Goal: Task Accomplishment & Management: Use online tool/utility

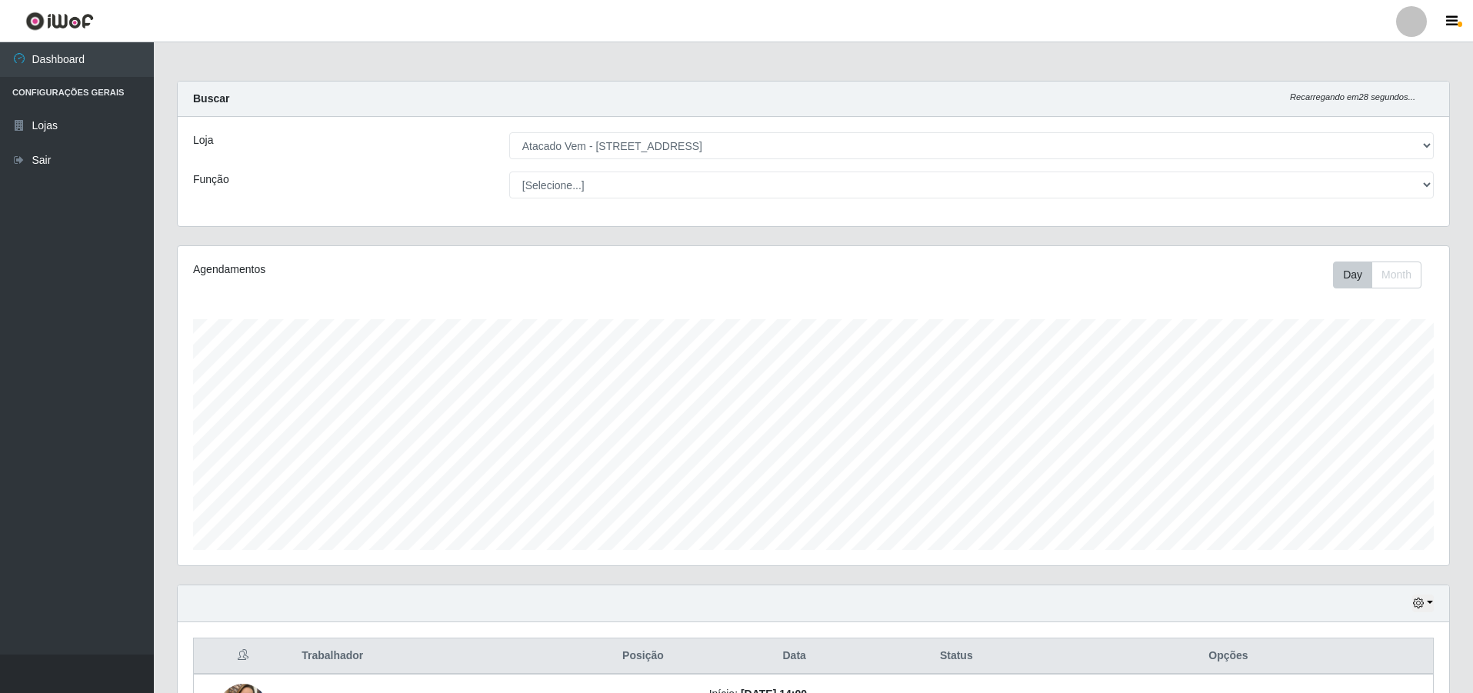
select select "461"
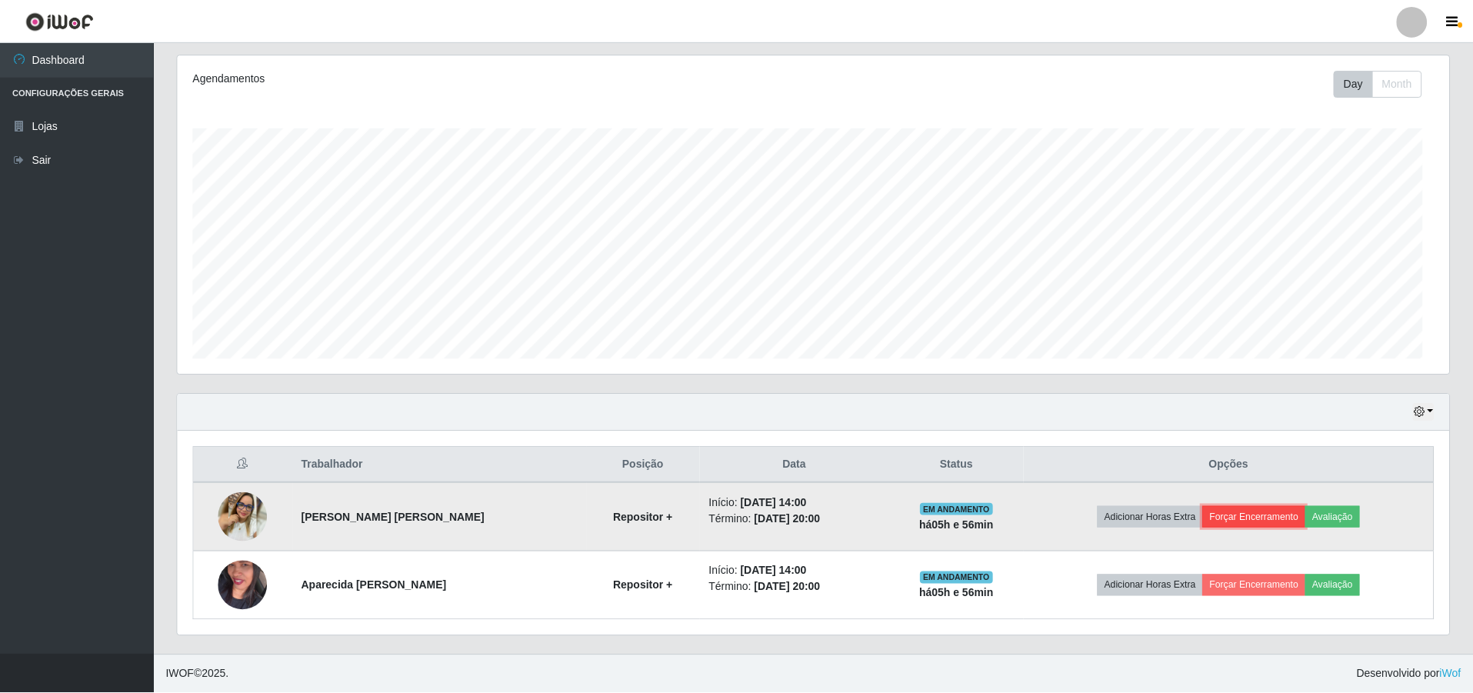
scroll to position [319, 1272]
click at [1240, 513] on button "Forçar Encerramento" at bounding box center [1253, 517] width 103 height 22
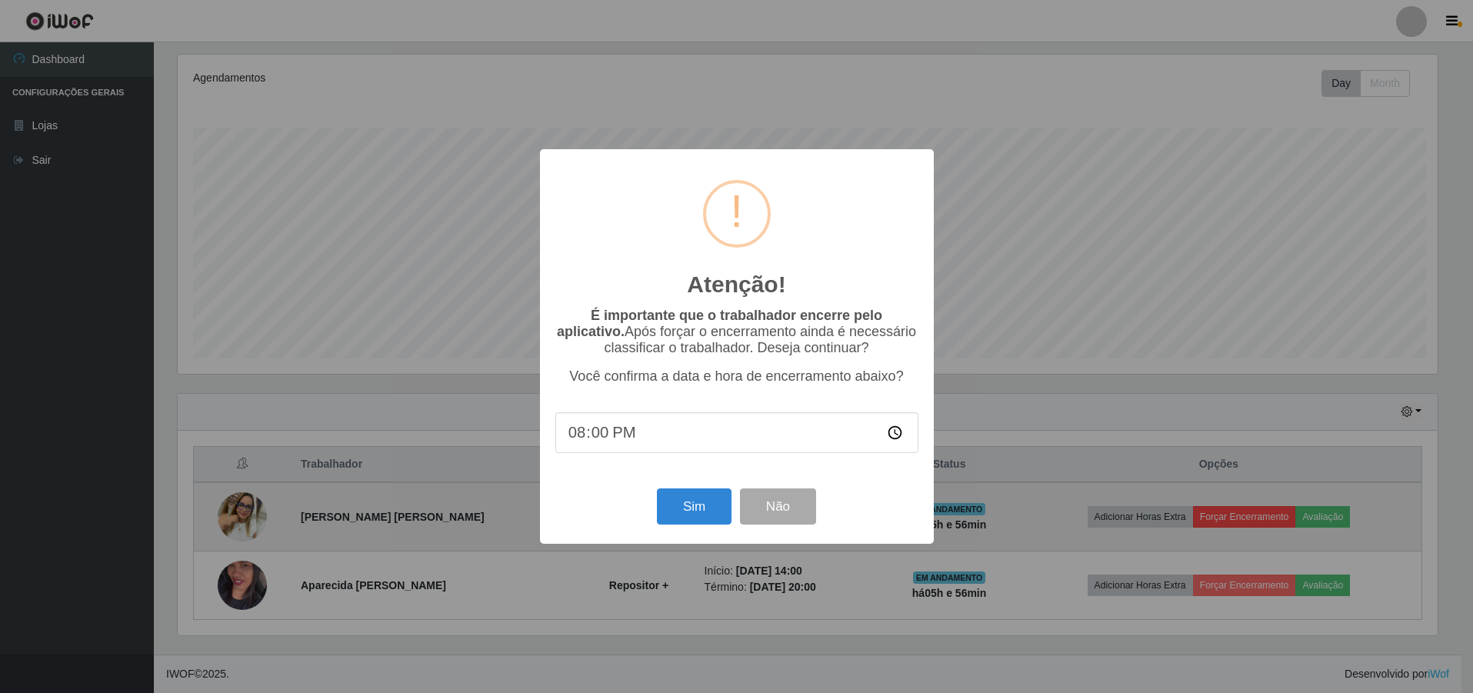
scroll to position [319, 1264]
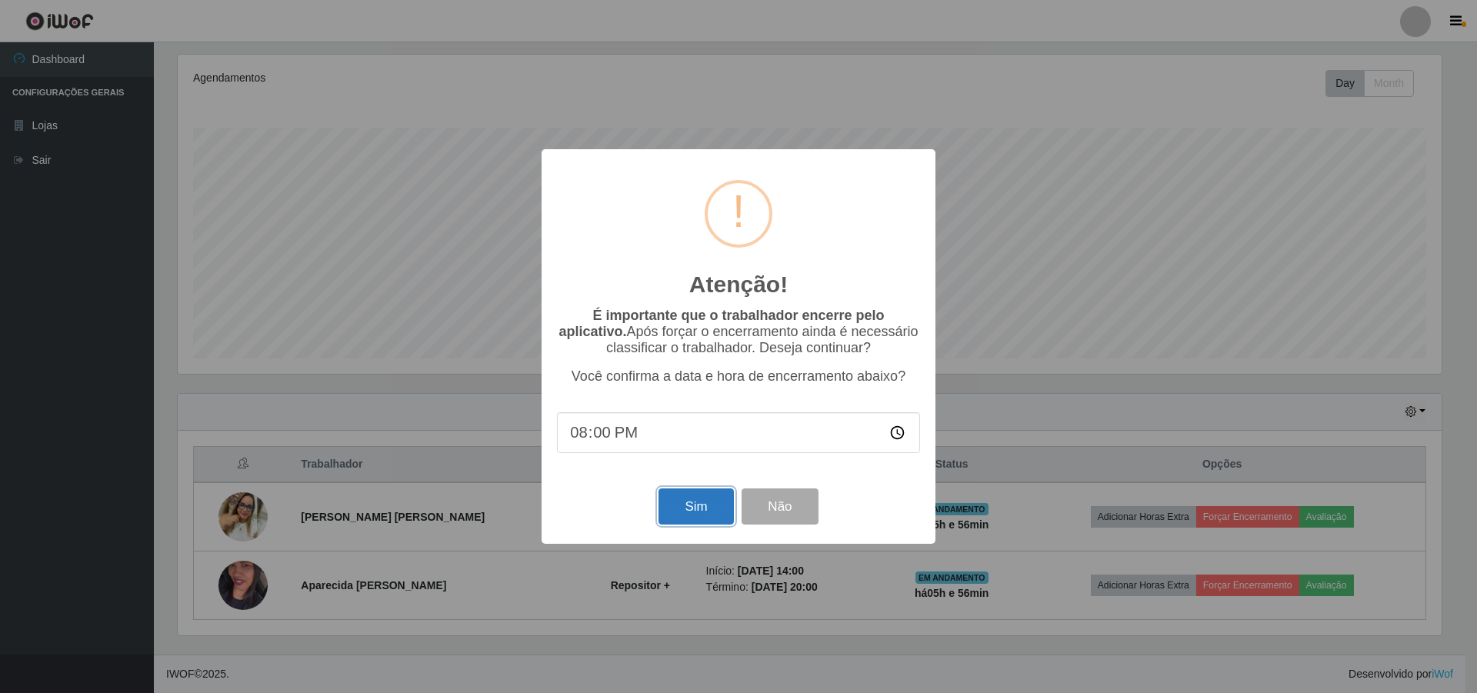
click at [720, 507] on button "Sim" at bounding box center [696, 507] width 75 height 36
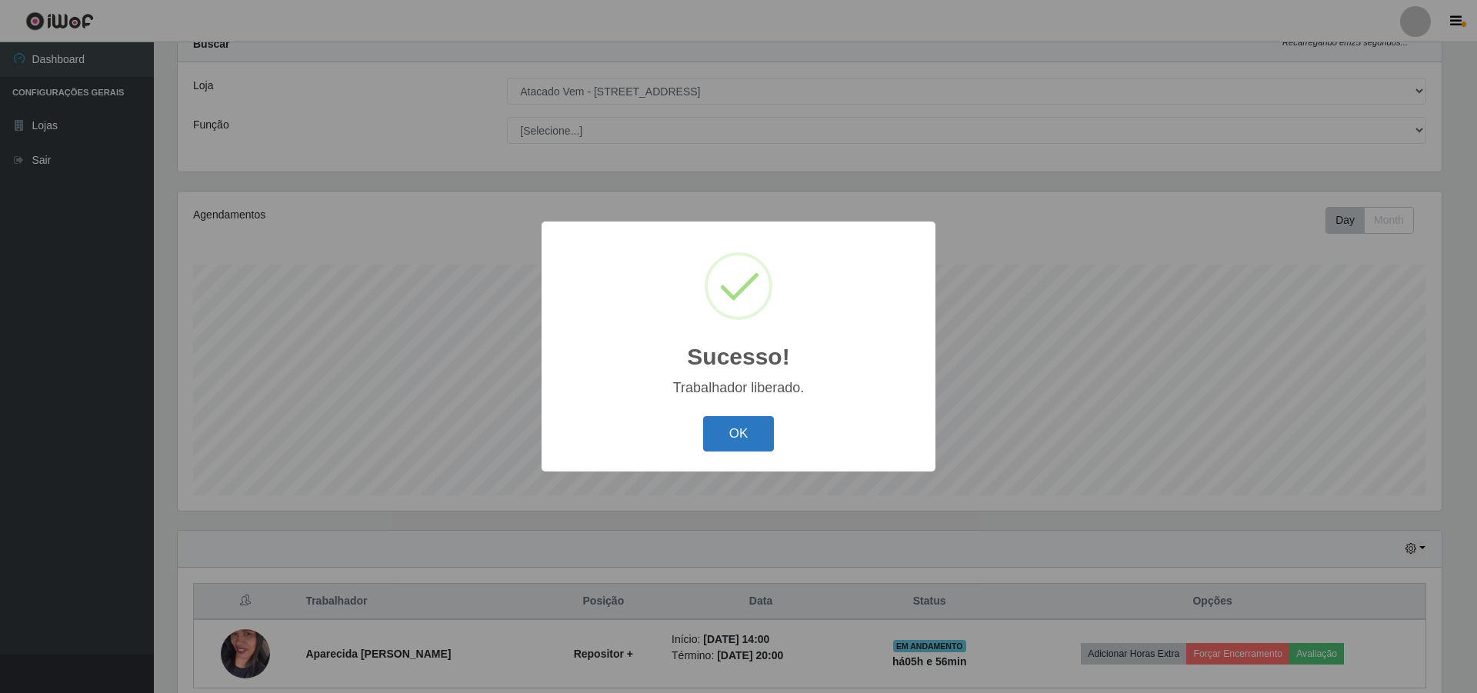
click at [749, 435] on button "OK" at bounding box center [739, 434] width 72 height 36
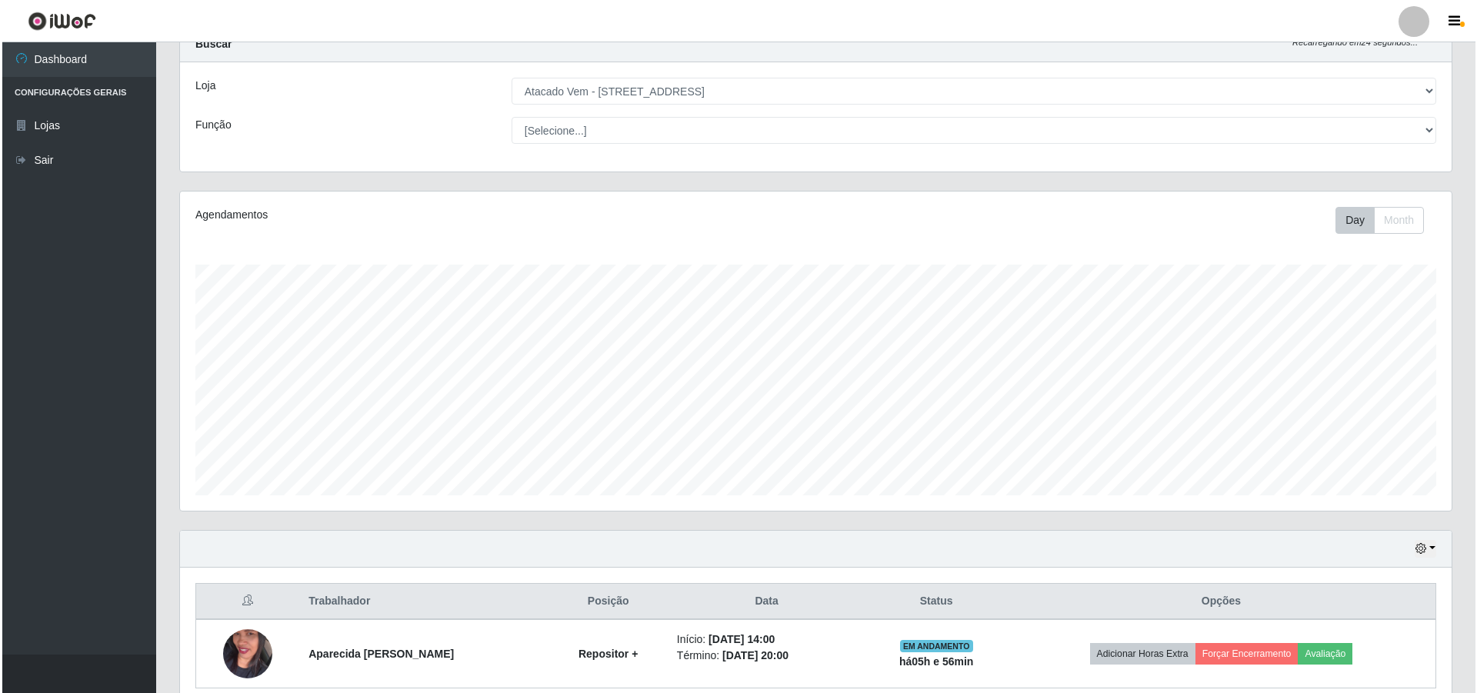
scroll to position [123, 0]
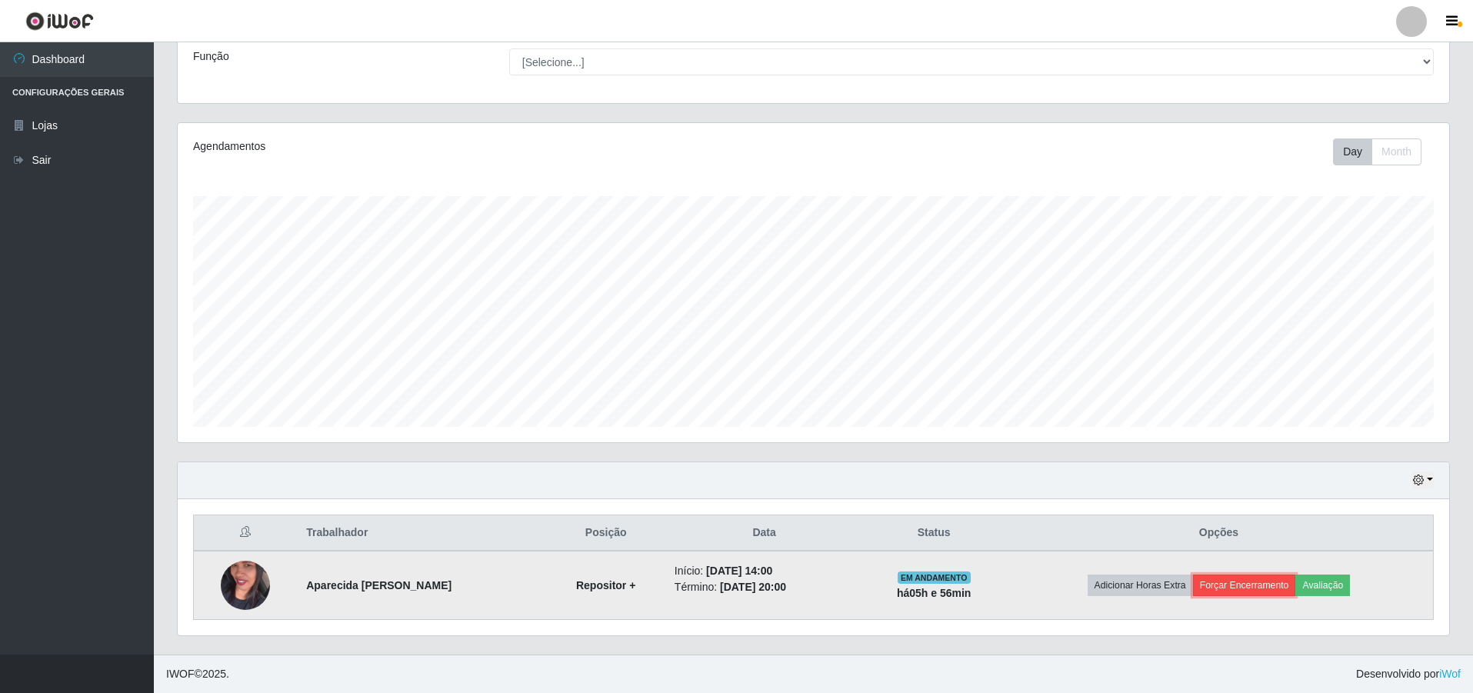
click at [1238, 577] on button "Forçar Encerramento" at bounding box center [1244, 586] width 103 height 22
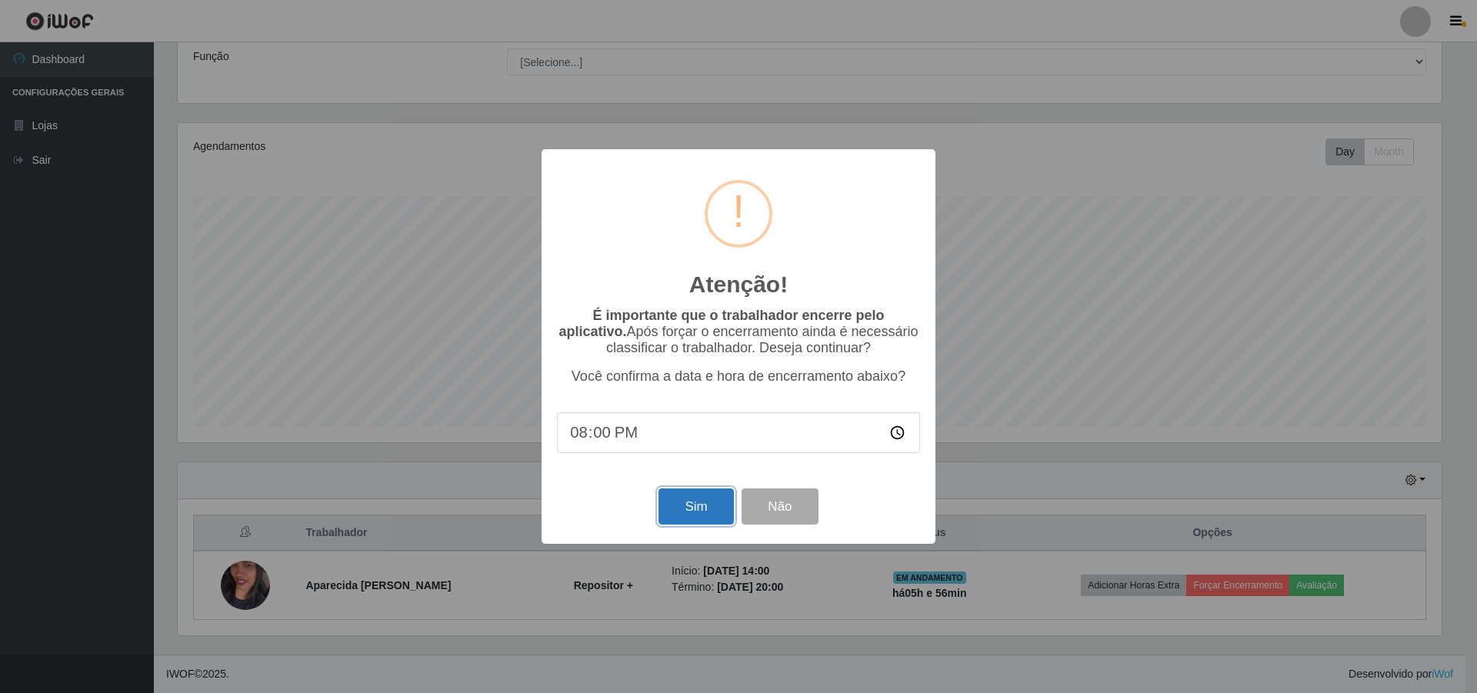
click at [704, 506] on button "Sim" at bounding box center [696, 507] width 75 height 36
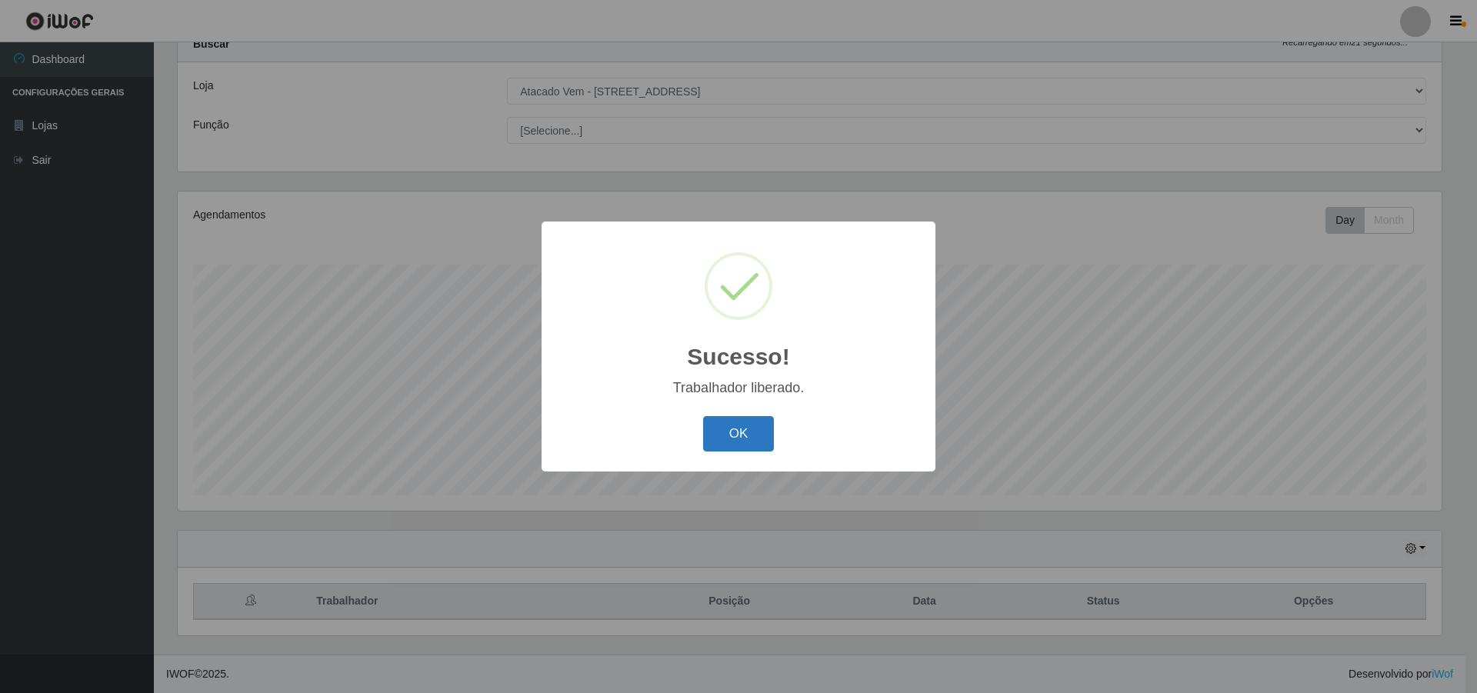
click at [732, 449] on button "OK" at bounding box center [739, 434] width 72 height 36
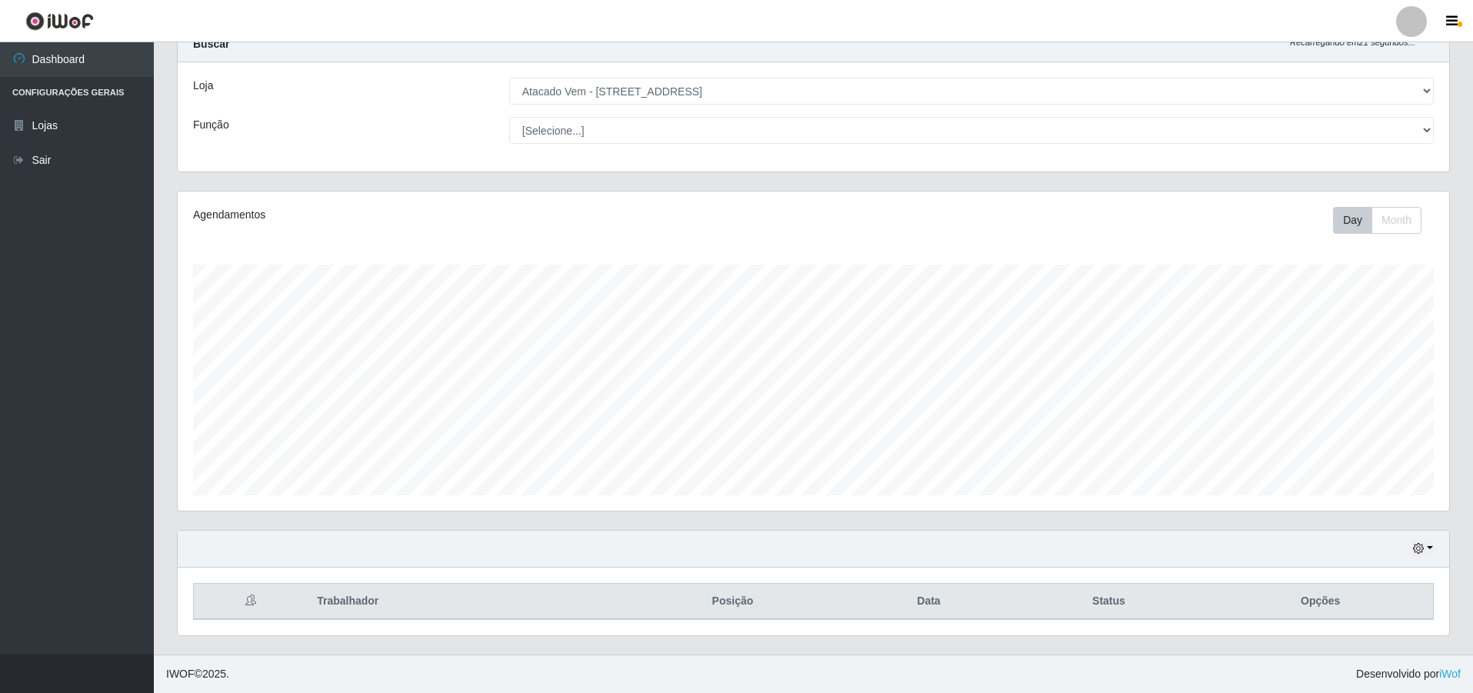
scroll to position [319, 1272]
click at [1420, 548] on icon "button" at bounding box center [1418, 548] width 11 height 11
click at [1355, 489] on button "1 Semana" at bounding box center [1373, 491] width 122 height 32
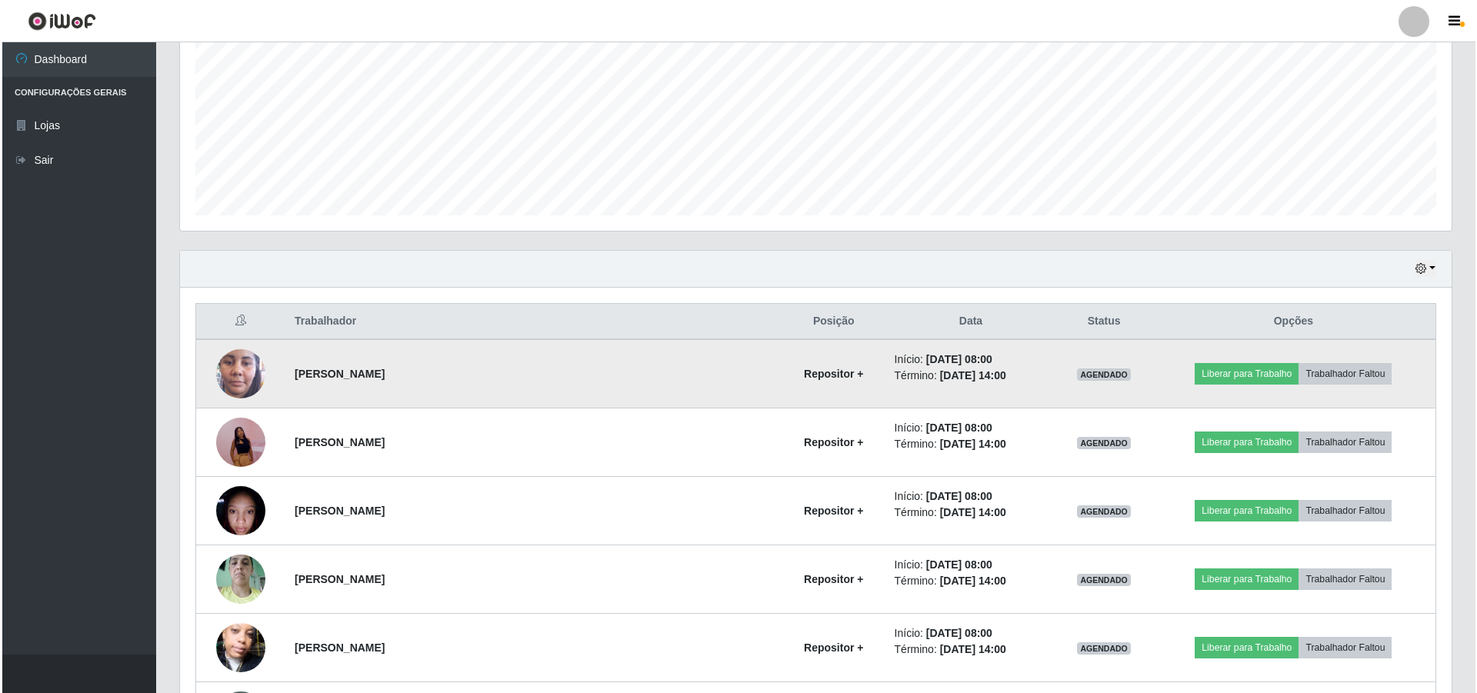
scroll to position [362, 0]
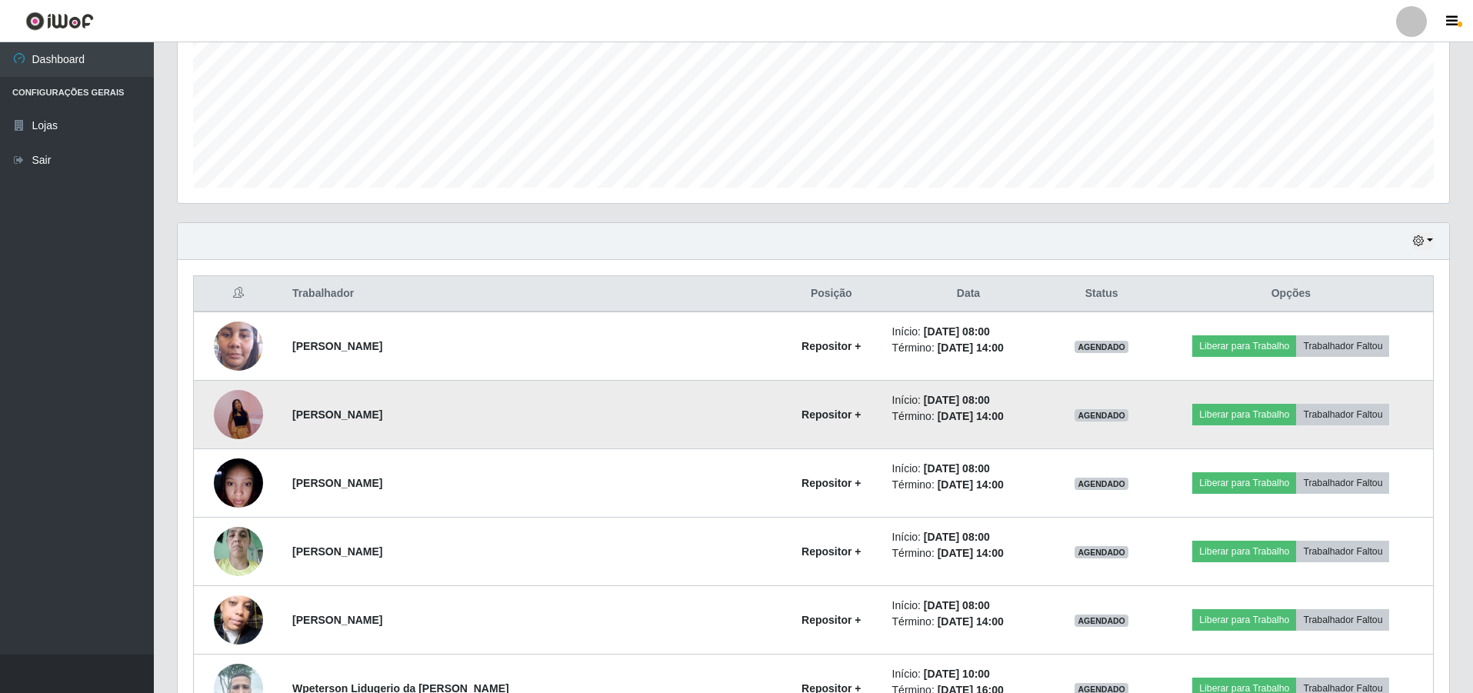
click at [239, 422] on img at bounding box center [238, 415] width 49 height 107
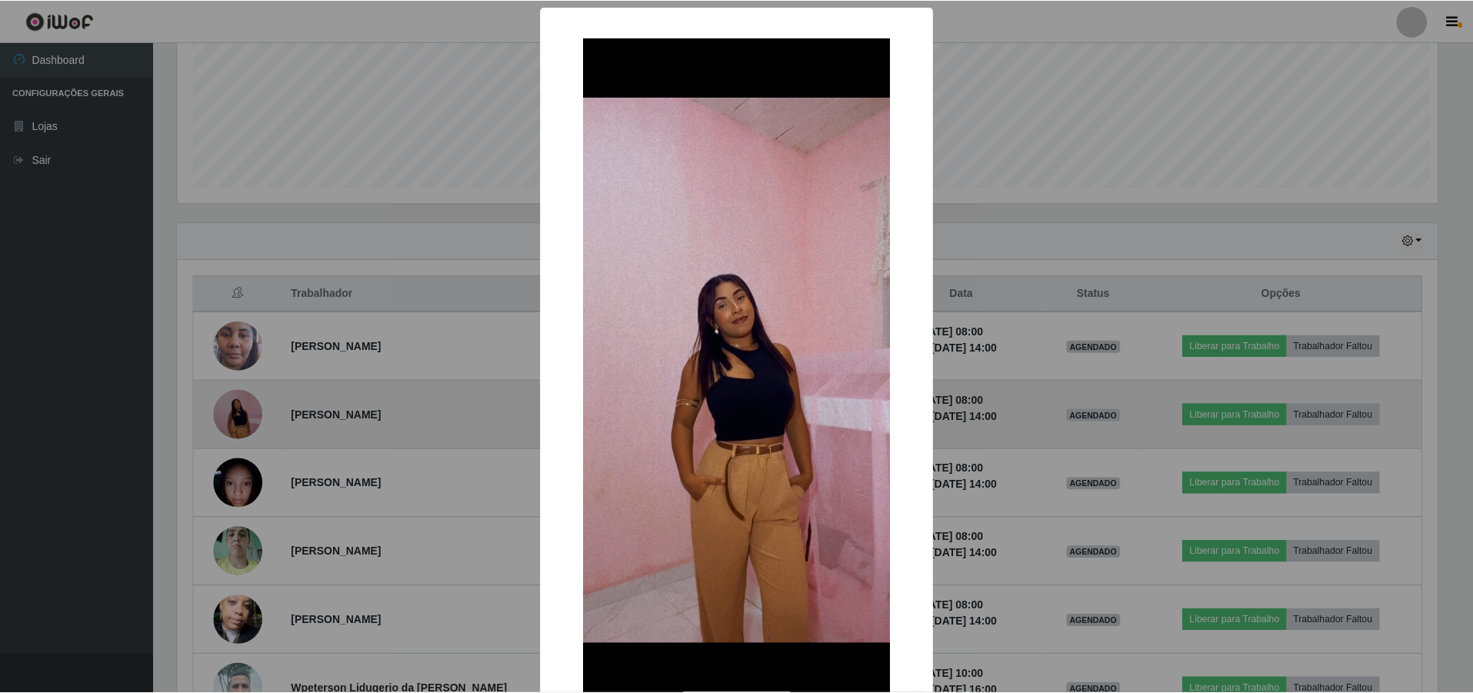
scroll to position [319, 1264]
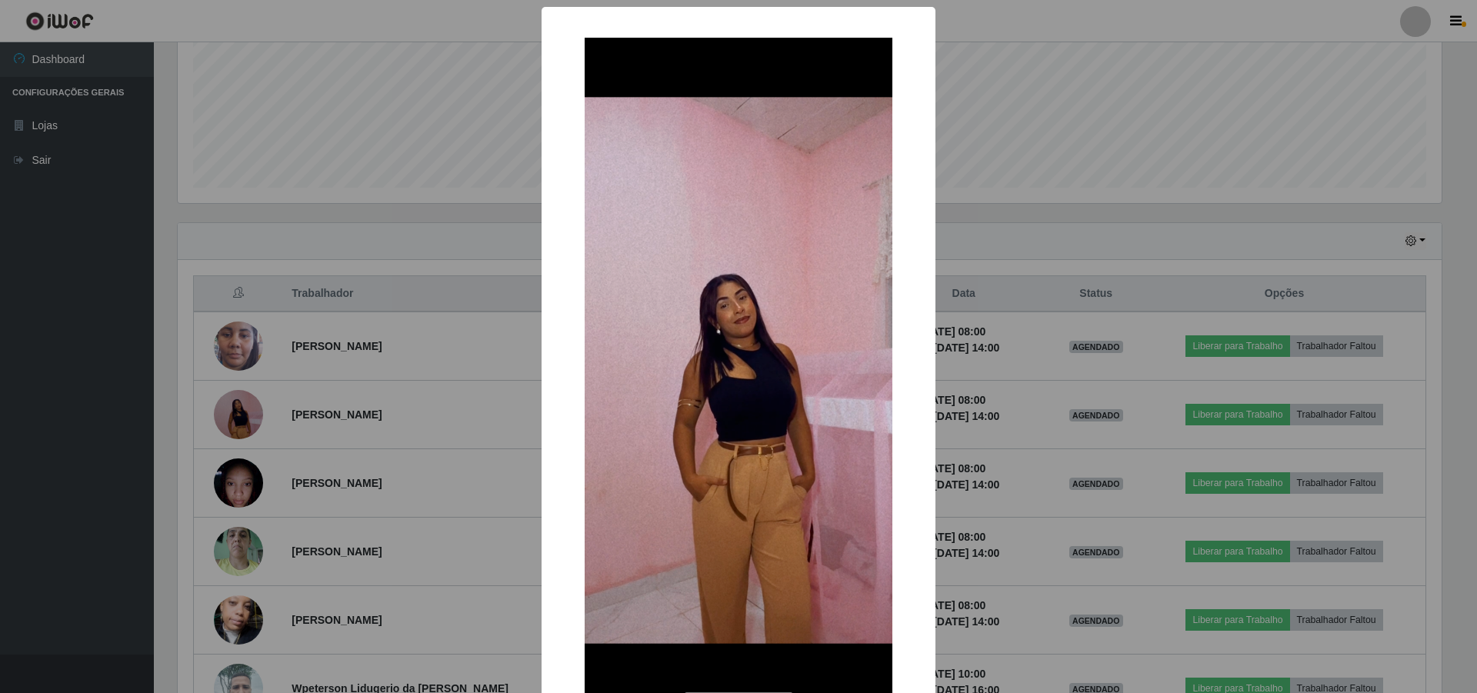
click at [289, 398] on div "× OK Cancel" at bounding box center [738, 346] width 1477 height 693
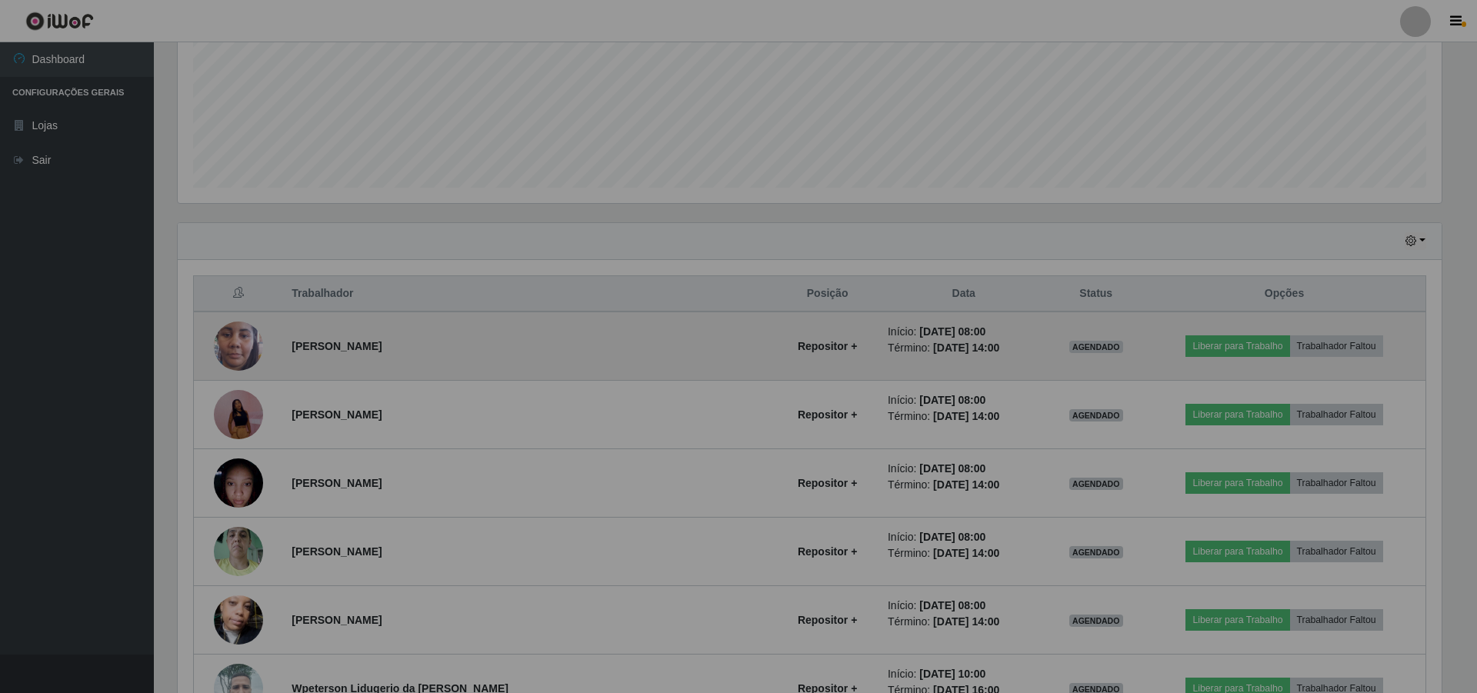
scroll to position [0, 0]
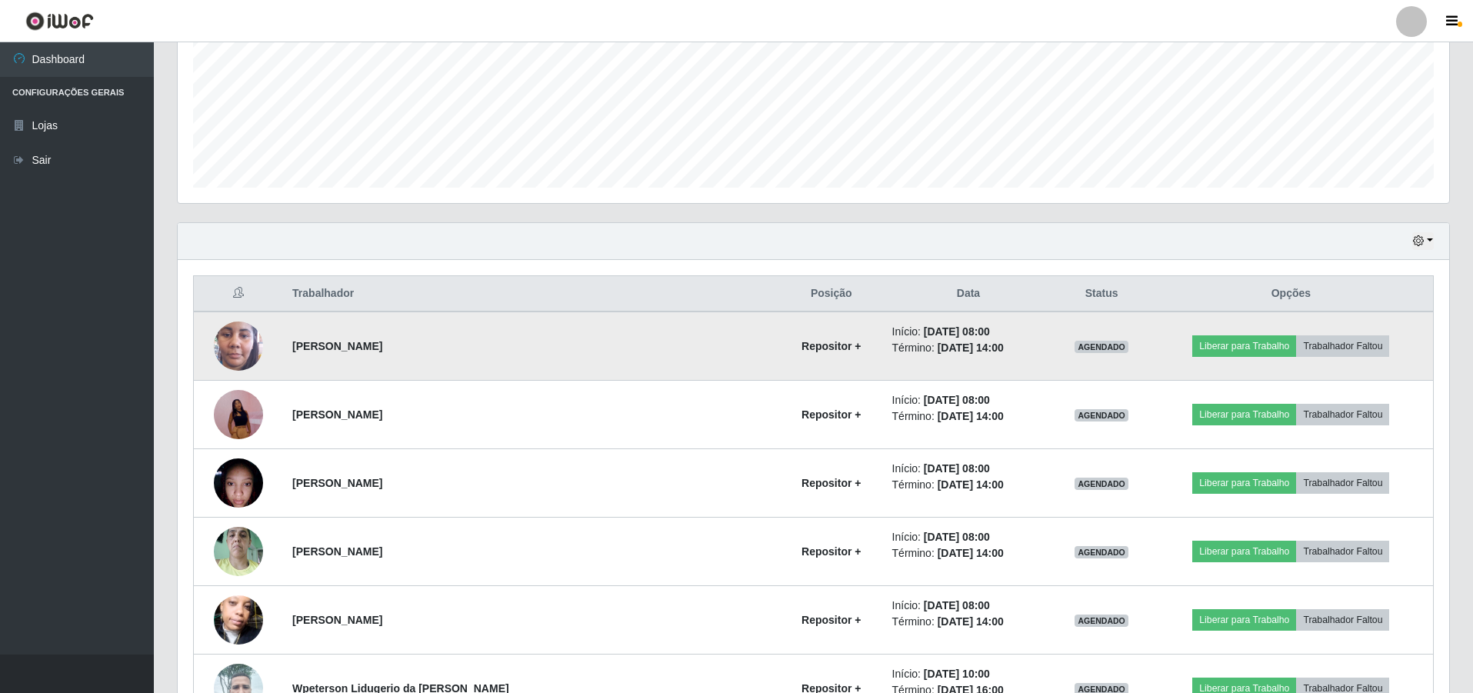
click at [252, 343] on img at bounding box center [238, 346] width 49 height 109
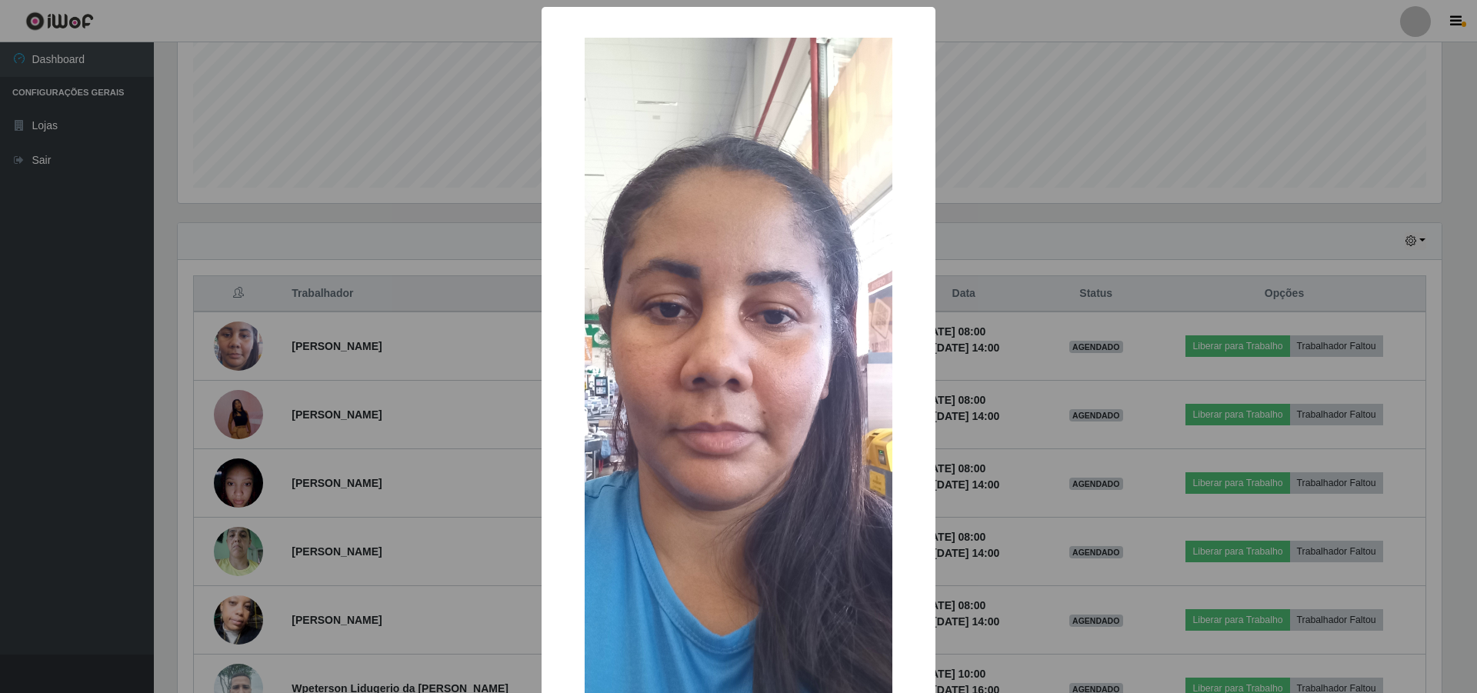
click at [269, 342] on div "× OK Cancel" at bounding box center [738, 346] width 1477 height 693
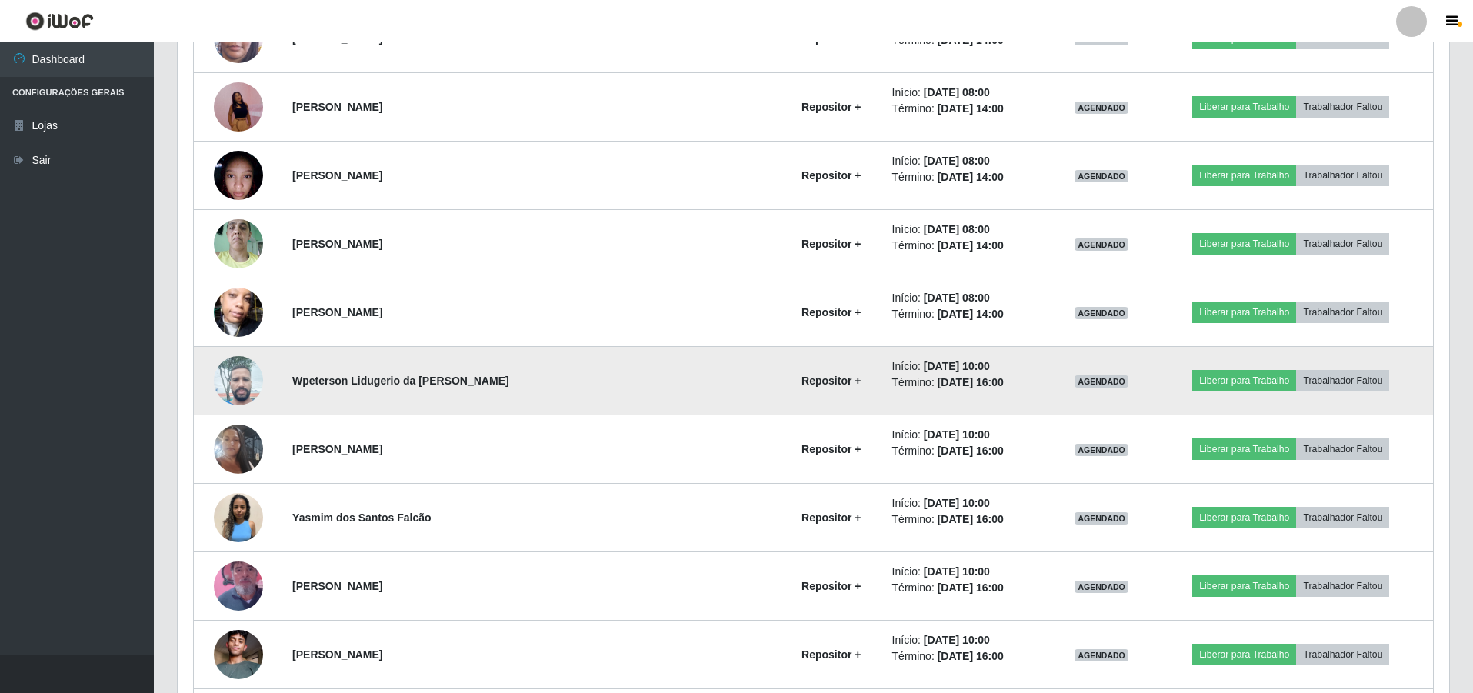
click at [251, 399] on img at bounding box center [238, 380] width 49 height 65
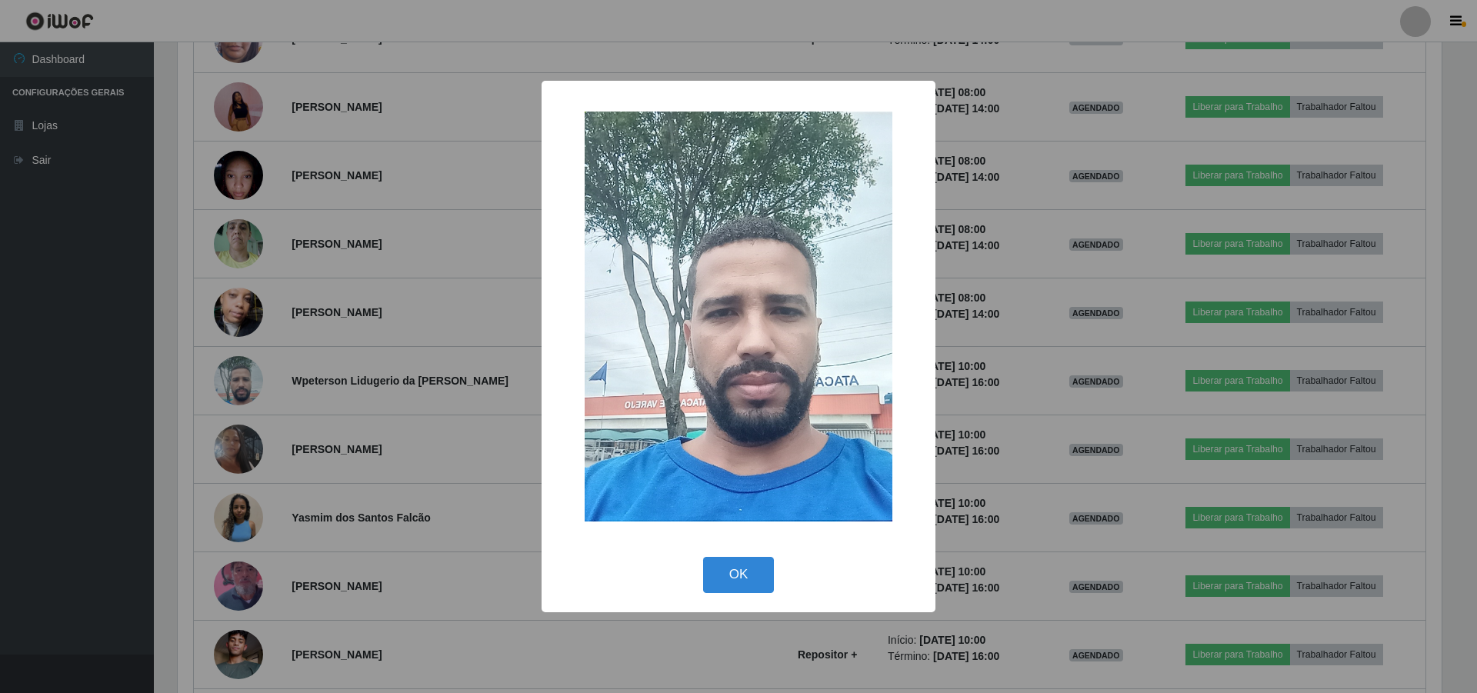
click at [360, 411] on div "× OK Cancel" at bounding box center [738, 346] width 1477 height 693
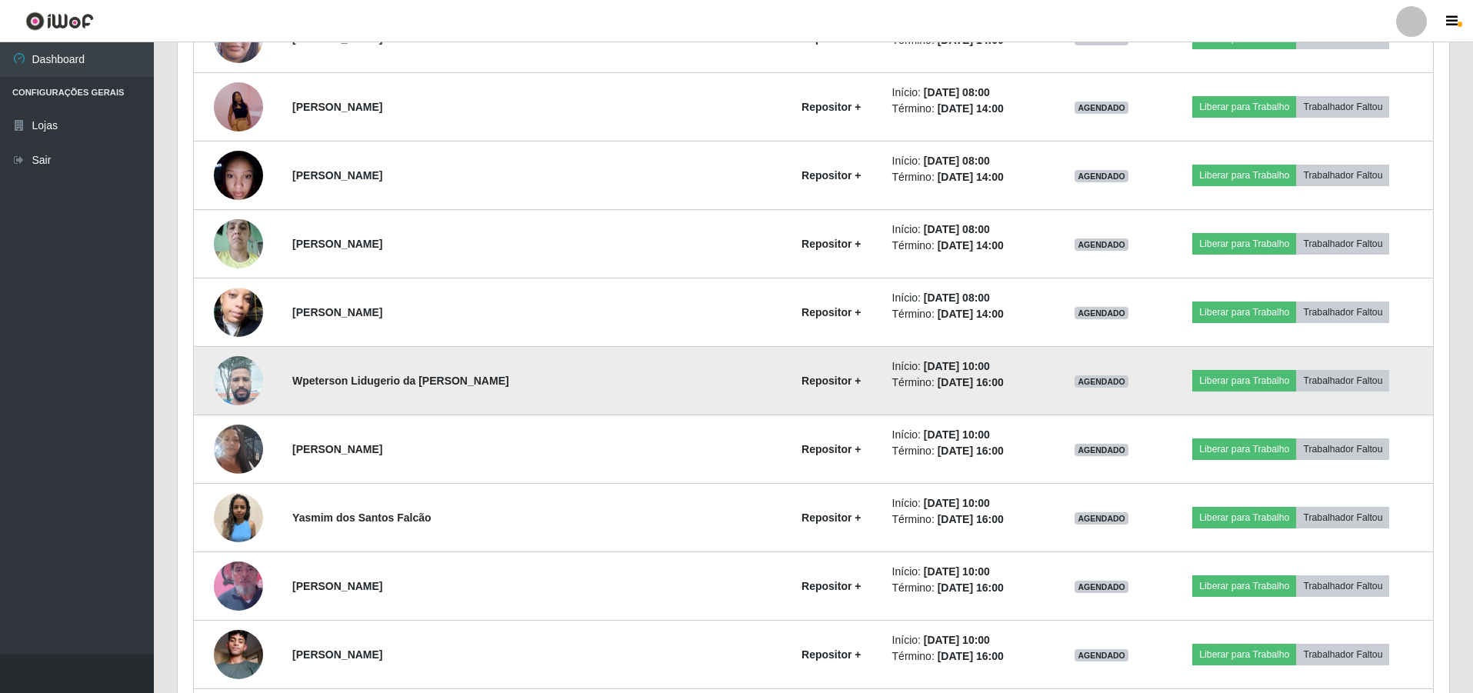
click at [250, 382] on img at bounding box center [238, 380] width 49 height 65
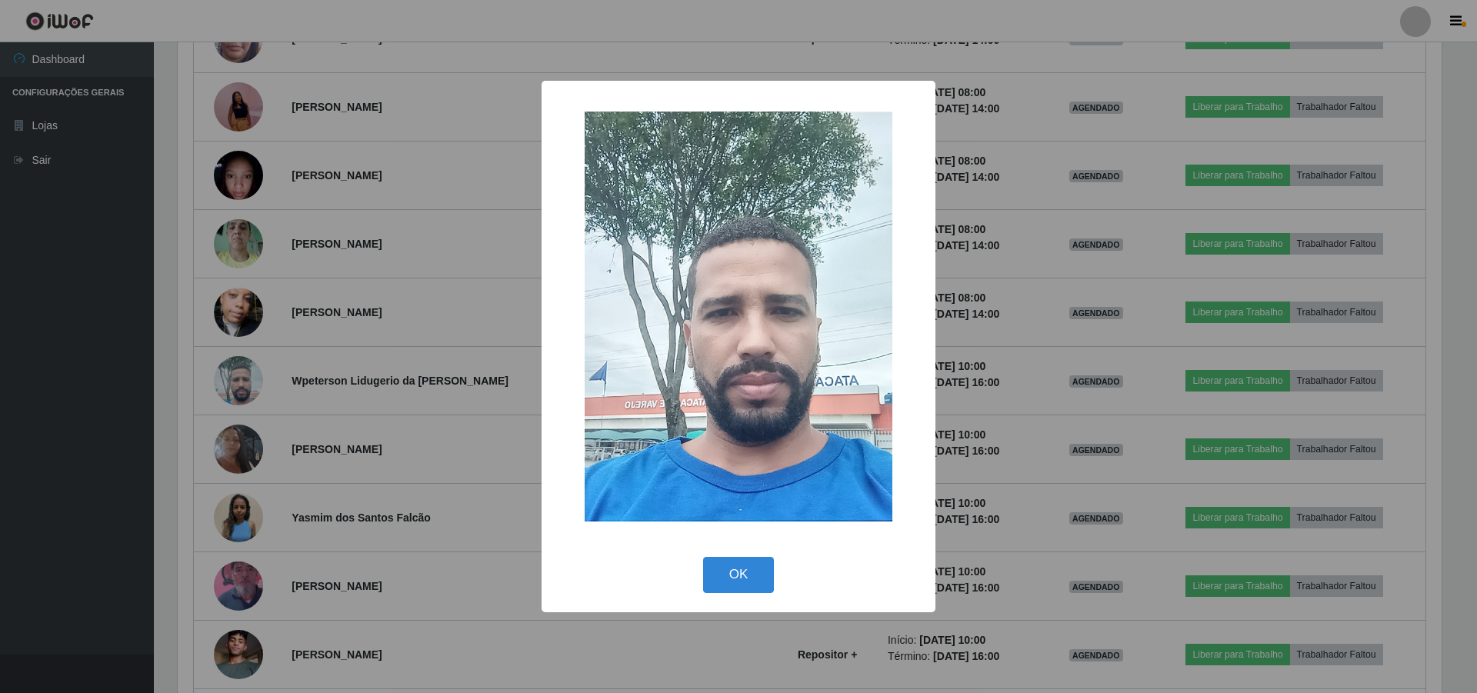
click at [360, 372] on div "× OK Cancel" at bounding box center [738, 346] width 1477 height 693
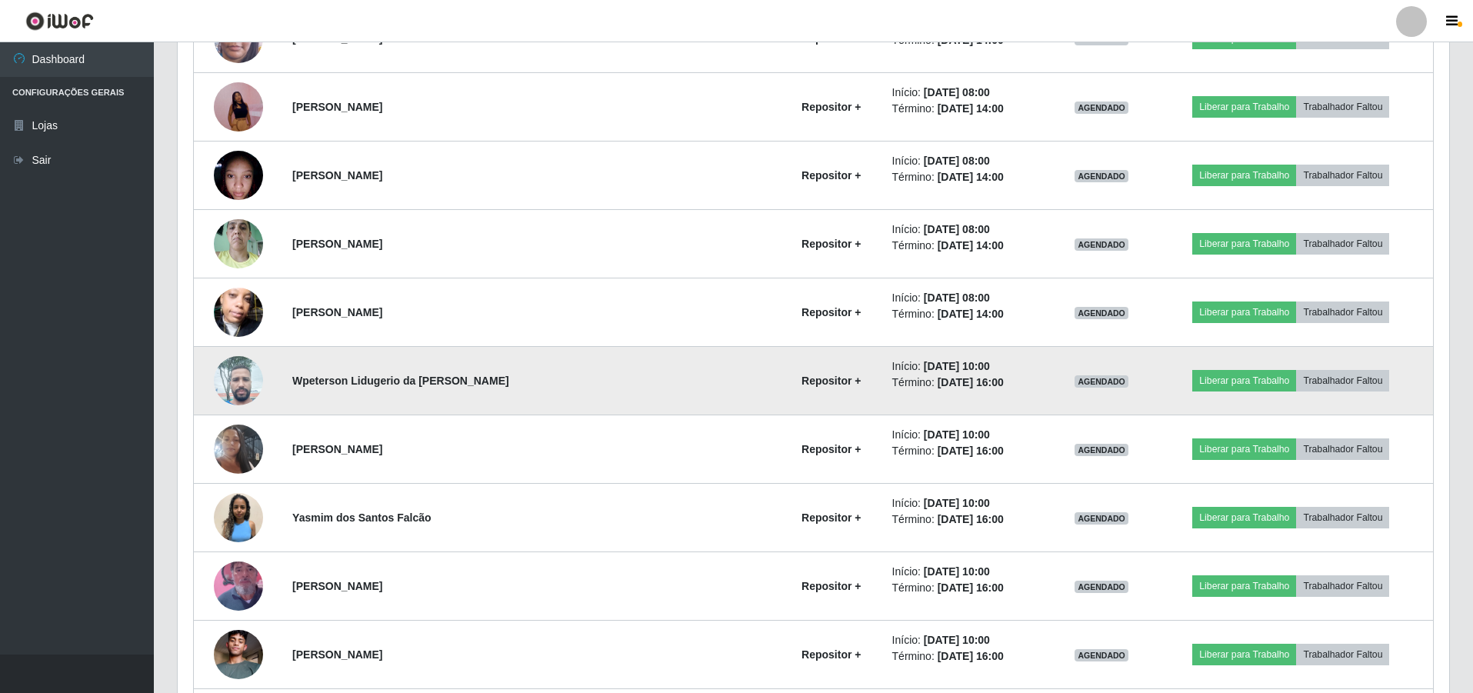
click at [240, 378] on img at bounding box center [238, 380] width 49 height 65
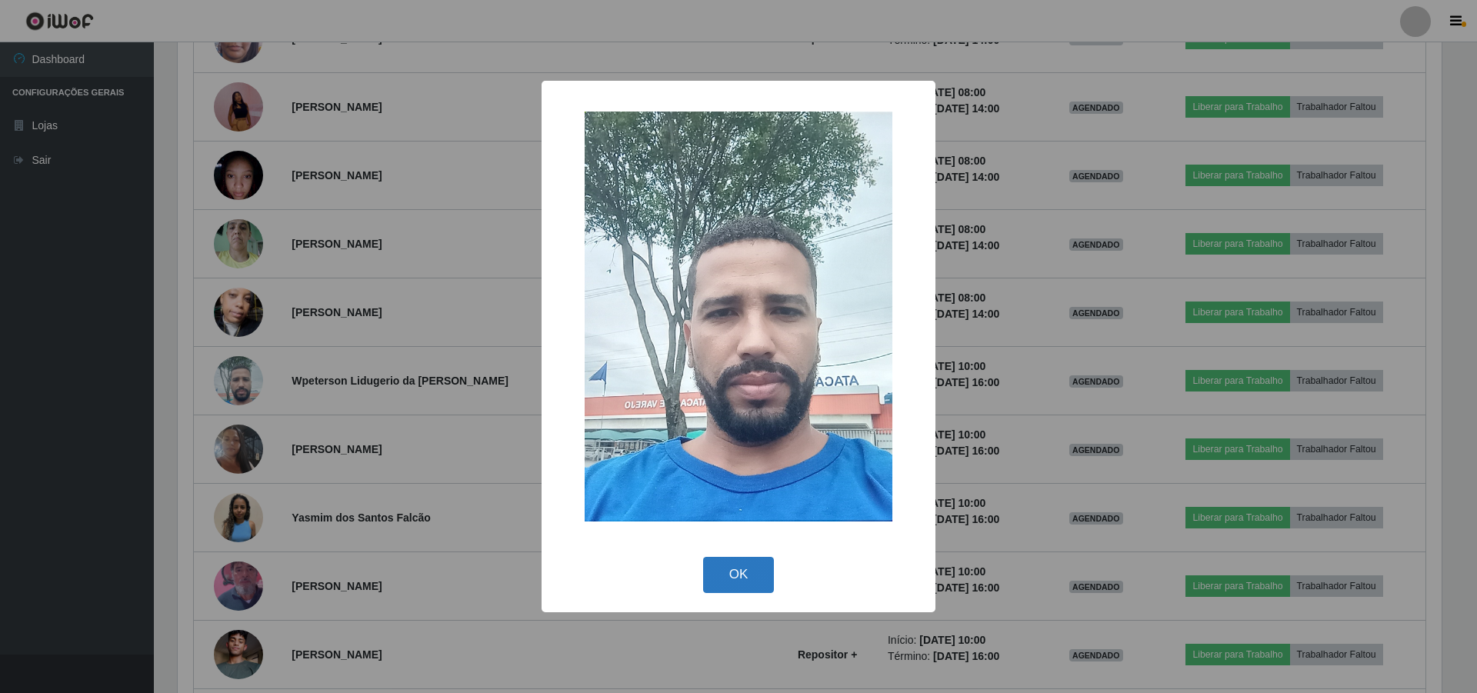
click at [746, 560] on button "OK" at bounding box center [739, 575] width 72 height 36
